Goal: Transaction & Acquisition: Purchase product/service

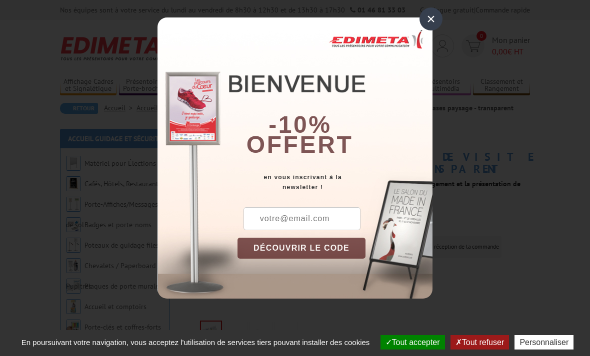
click at [422, 31] on div "-10% offert" at bounding box center [334, 94] width 195 height 135
click at [434, 21] on div "×" at bounding box center [430, 18] width 23 height 23
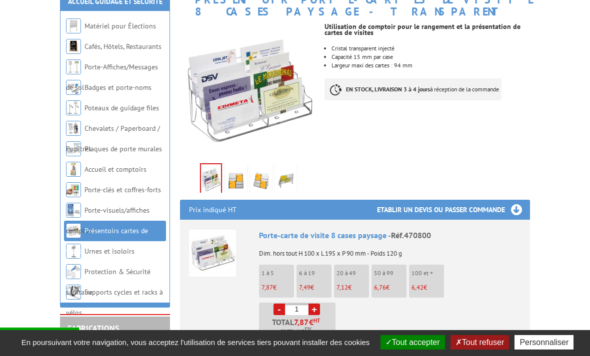
scroll to position [158, 0]
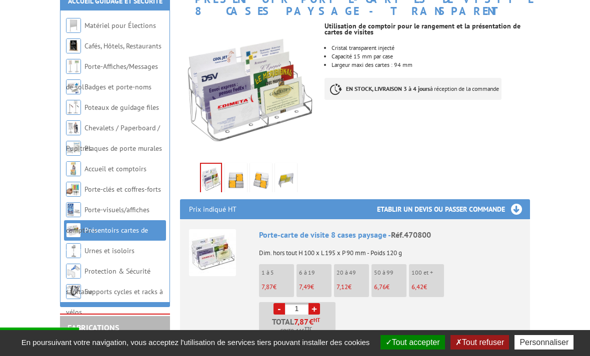
click at [327, 276] on li "6 à 19 7,49 €" at bounding box center [313, 280] width 35 height 33
click at [320, 273] on p "6 à 19" at bounding box center [315, 272] width 32 height 7
click at [320, 271] on p "6 à 19" at bounding box center [315, 272] width 32 height 7
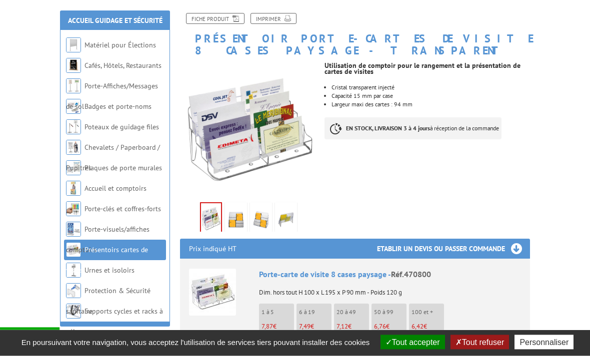
scroll to position [118, 0]
click at [238, 216] on img at bounding box center [236, 219] width 18 height 31
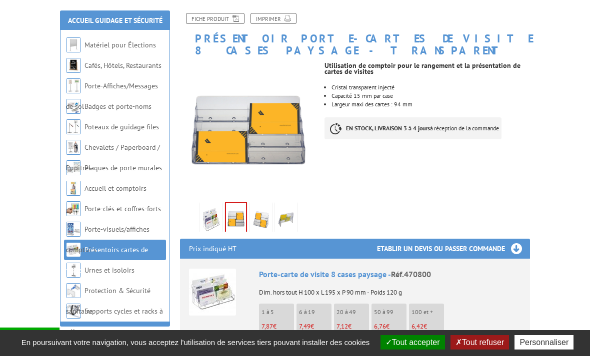
click at [261, 218] on img at bounding box center [261, 219] width 18 height 31
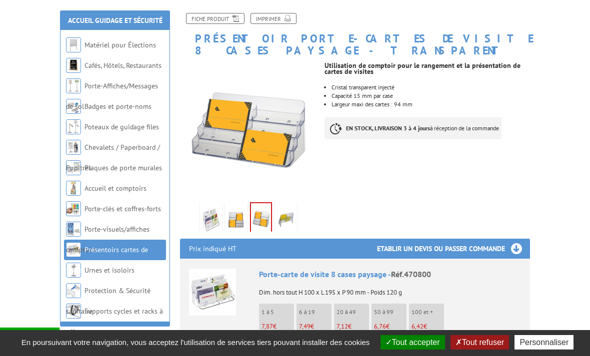
click at [283, 221] on img at bounding box center [286, 219] width 18 height 31
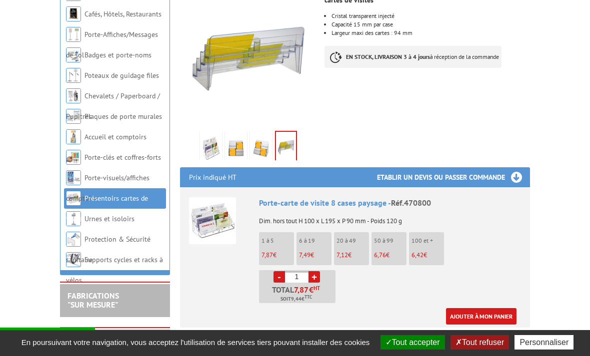
scroll to position [191, 0]
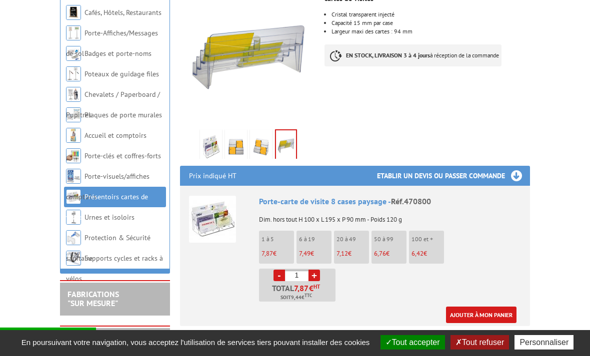
click at [329, 242] on p "6 à 19" at bounding box center [315, 239] width 32 height 7
click at [317, 249] on li "6 à 19 7,49 €" at bounding box center [313, 247] width 35 height 33
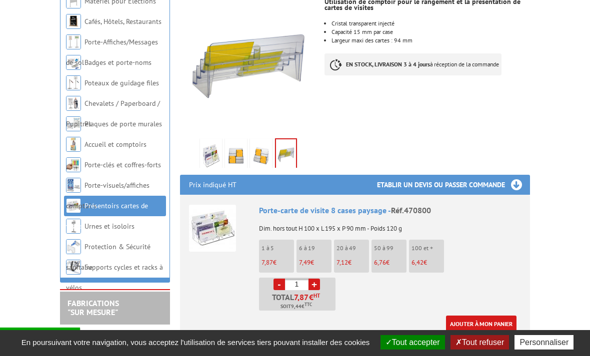
scroll to position [157, 0]
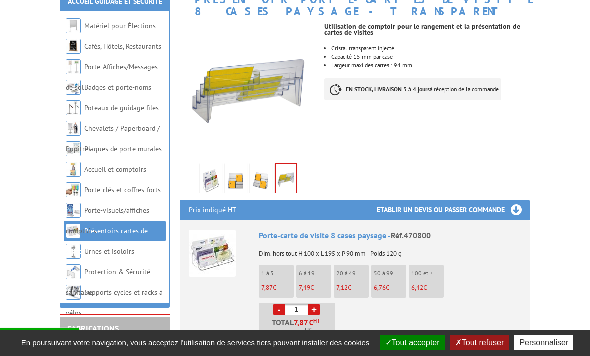
click at [406, 350] on button "Tout accepter" at bounding box center [412, 342] width 64 height 14
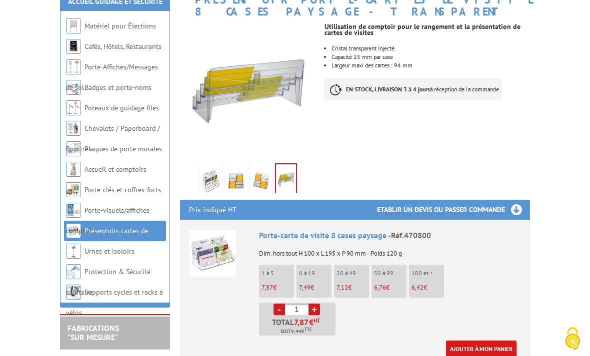
scroll to position [0, 0]
click at [315, 278] on li "6 à 19 7,49 €" at bounding box center [313, 281] width 35 height 33
click at [319, 288] on p "7,49 €" at bounding box center [315, 287] width 32 height 7
click at [363, 291] on li "20 à 49 7,12 €" at bounding box center [351, 281] width 35 height 33
click at [390, 280] on li "50 à 99 6,76 €" at bounding box center [388, 281] width 35 height 33
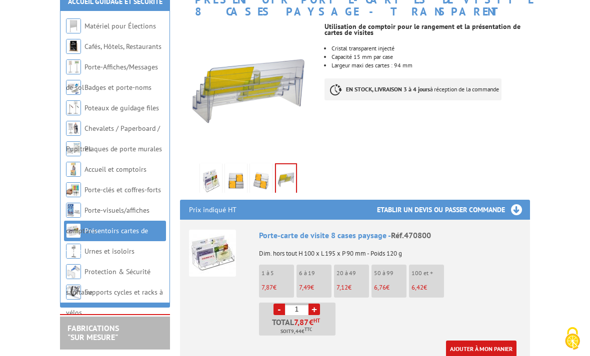
click at [438, 275] on p "100 et +" at bounding box center [427, 273] width 32 height 7
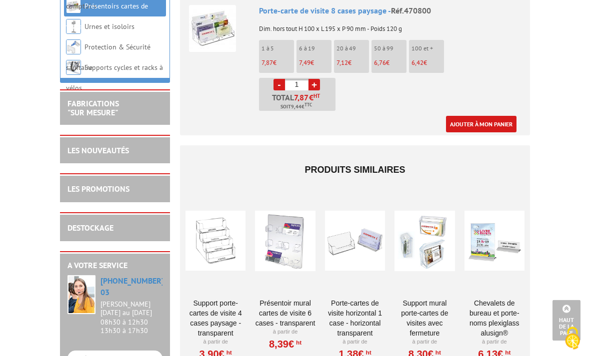
scroll to position [389, 0]
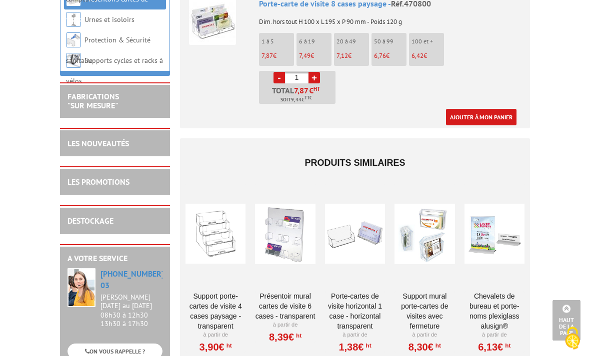
click at [212, 236] on div at bounding box center [215, 234] width 60 height 100
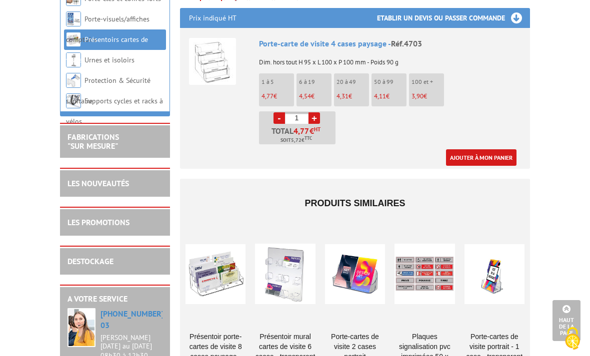
scroll to position [364, 0]
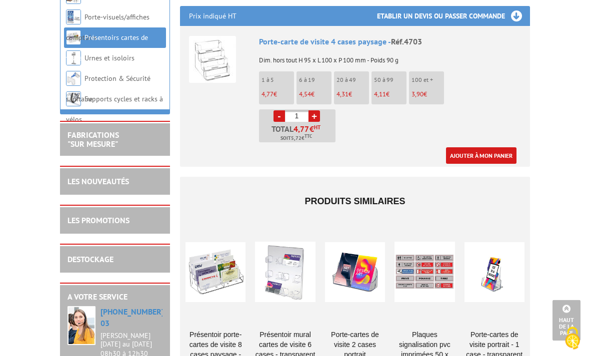
click at [225, 245] on div at bounding box center [215, 273] width 60 height 100
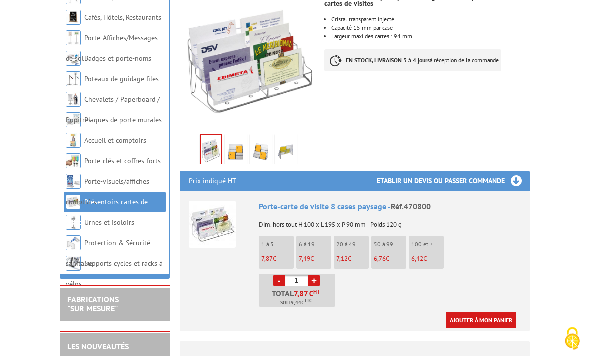
scroll to position [187, 0]
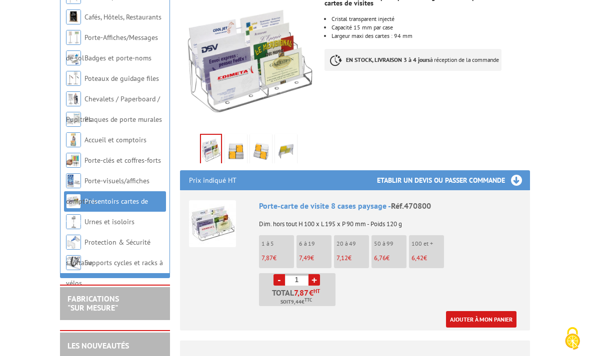
click at [318, 277] on link "+" at bounding box center [313, 279] width 11 height 11
type input "2"
click at [473, 317] on link "Ajouter à mon panier" at bounding box center [481, 319] width 70 height 16
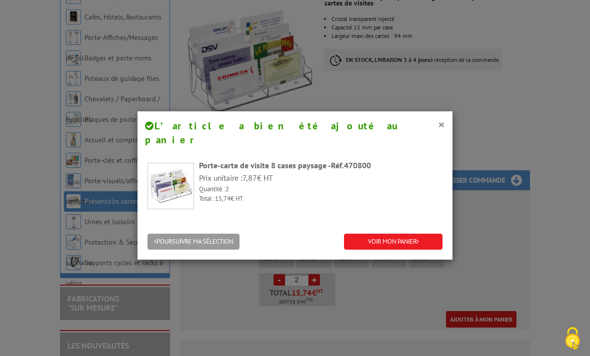
click at [396, 234] on link "VOIR MON PANIER" at bounding box center [393, 242] width 98 height 16
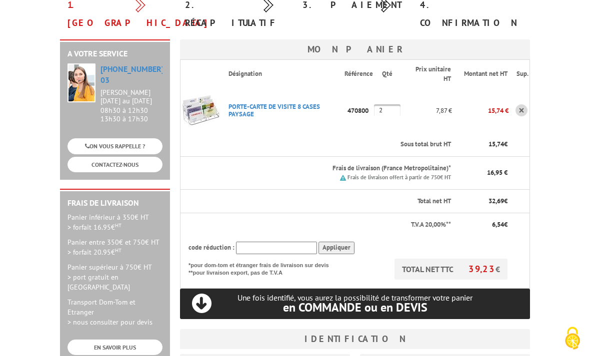
scroll to position [125, 0]
